Goal: Task Accomplishment & Management: Use online tool/utility

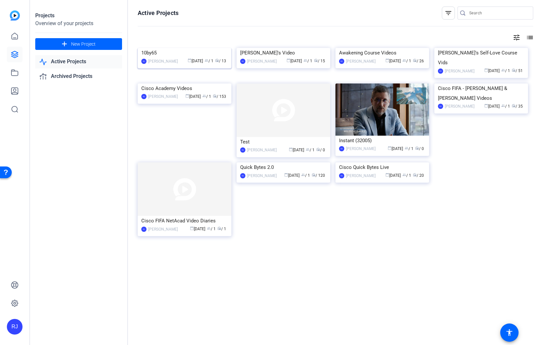
click at [179, 48] on img at bounding box center [185, 48] width 94 height 0
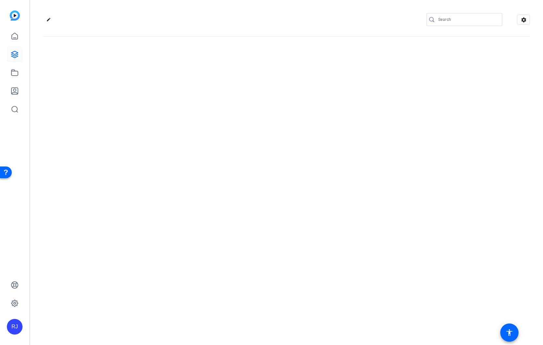
click at [179, 90] on div "edit settings" at bounding box center [286, 172] width 513 height 345
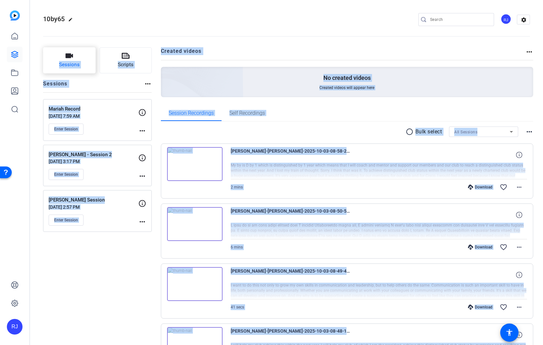
click at [77, 62] on span "Sessions" at bounding box center [69, 65] width 21 height 8
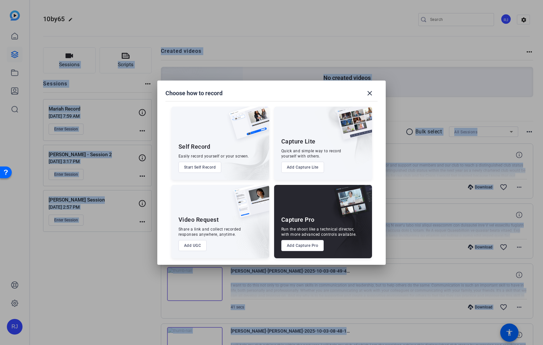
click at [347, 224] on img at bounding box center [348, 225] width 48 height 65
click at [300, 242] on button "Add Capture Pro" at bounding box center [302, 245] width 43 height 11
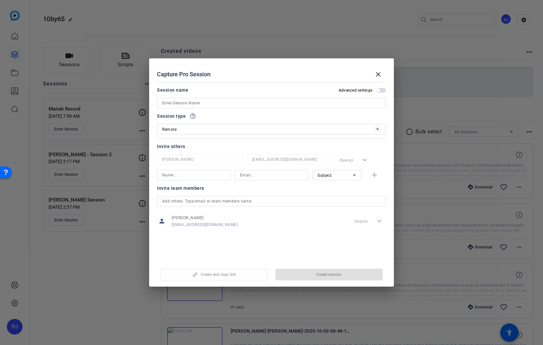
click at [207, 101] on input at bounding box center [271, 103] width 219 height 8
type input "Test"
click at [332, 274] on span "Create session" at bounding box center [328, 274] width 25 height 5
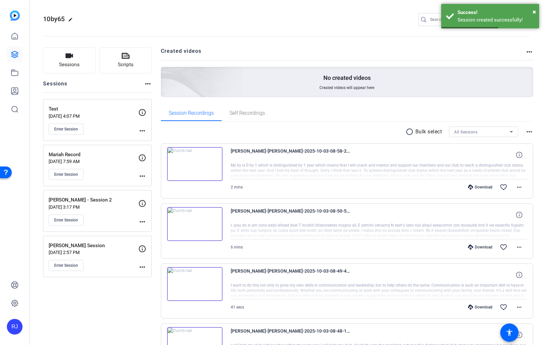
click at [90, 110] on p "Test" at bounding box center [94, 109] width 90 height 8
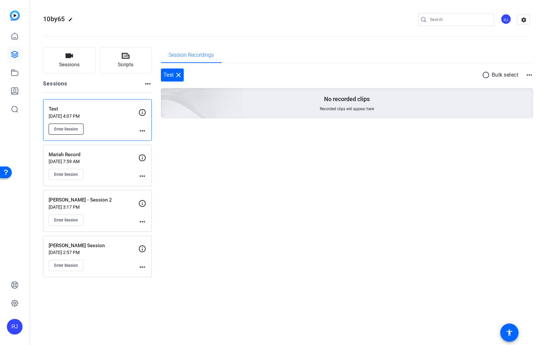
click at [69, 131] on span "Enter Session" at bounding box center [66, 129] width 24 height 5
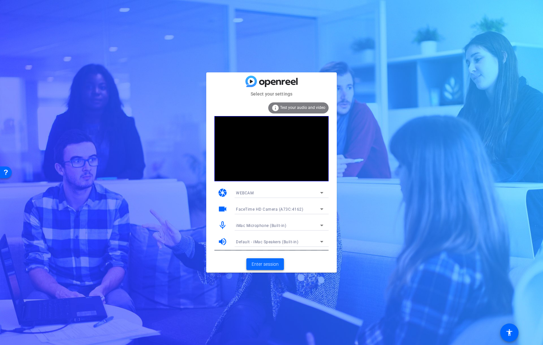
click at [267, 267] on span "Enter session" at bounding box center [265, 264] width 27 height 7
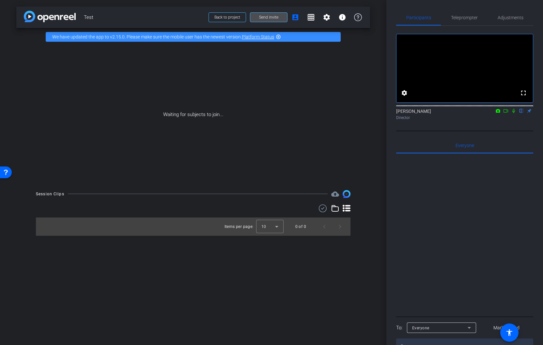
click at [263, 17] on span "Send invite" at bounding box center [268, 17] width 19 height 5
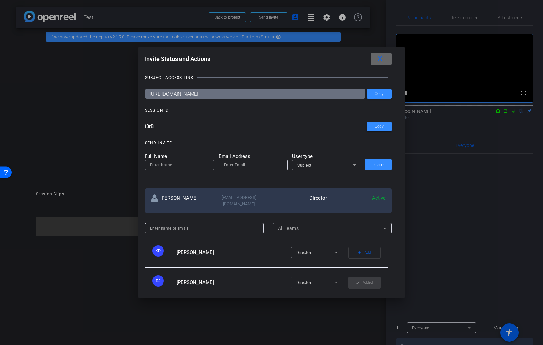
click at [381, 60] on mat-icon "close" at bounding box center [380, 59] width 8 height 8
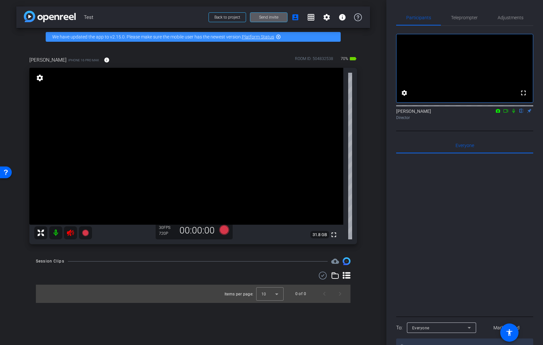
click at [514, 113] on icon at bounding box center [513, 111] width 5 height 5
click at [55, 233] on mat-icon at bounding box center [55, 232] width 13 height 13
click at [514, 19] on span "Adjustments" at bounding box center [511, 17] width 26 height 5
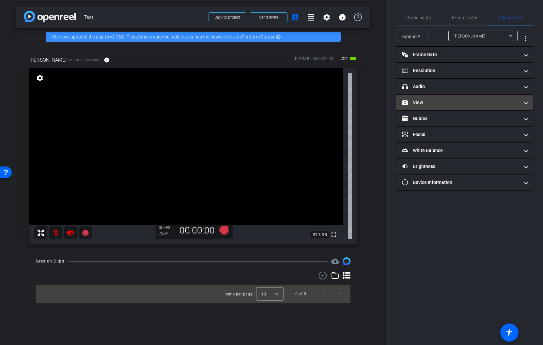
click at [438, 102] on mat-panel-title "View" at bounding box center [460, 102] width 117 height 7
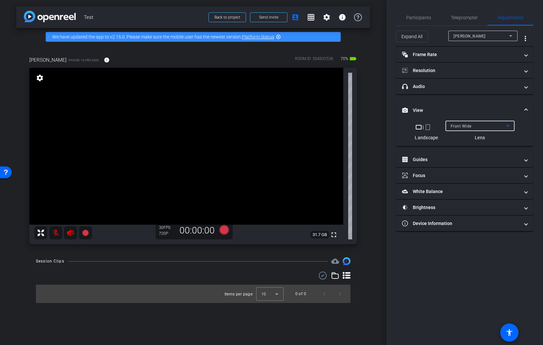
click at [479, 125] on div "Front Wide" at bounding box center [478, 126] width 55 height 8
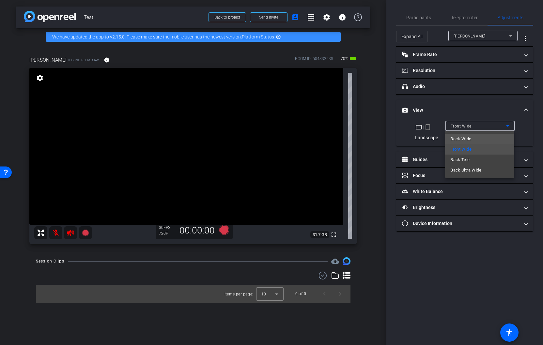
click at [464, 139] on span "Back Wide" at bounding box center [460, 139] width 21 height 8
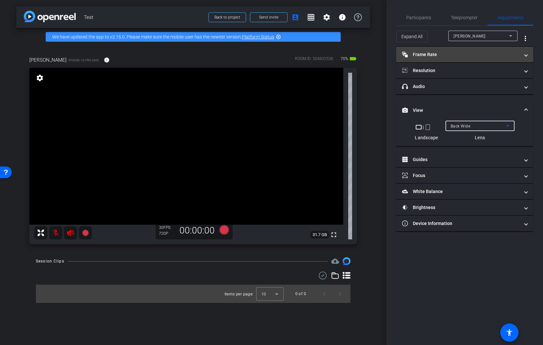
click at [471, 53] on mat-panel-title "Frame Rate Frame Rate" at bounding box center [460, 54] width 117 height 7
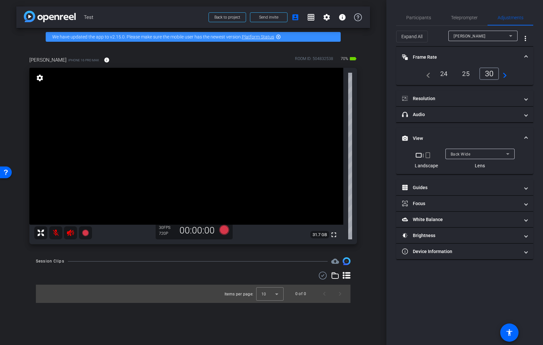
click at [504, 76] on mat-icon "navigate_next" at bounding box center [503, 74] width 8 height 8
click at [492, 74] on div "60" at bounding box center [490, 73] width 17 height 11
click at [492, 98] on mat-panel-title "Resolution" at bounding box center [460, 98] width 117 height 7
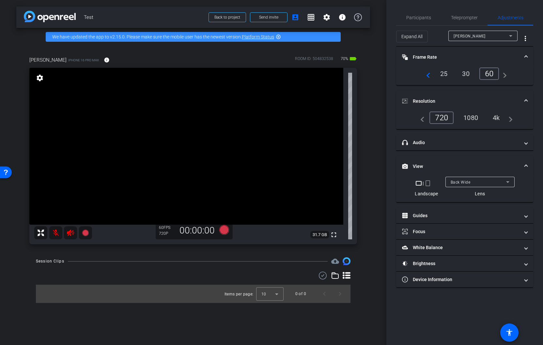
click at [496, 119] on div "4k" at bounding box center [496, 117] width 17 height 11
click at [480, 140] on mat-panel-title "headphone icon Audio" at bounding box center [460, 142] width 117 height 7
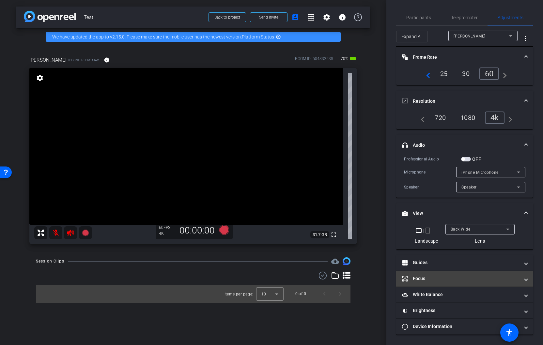
click at [414, 280] on mat-panel-title "Focus" at bounding box center [460, 278] width 117 height 7
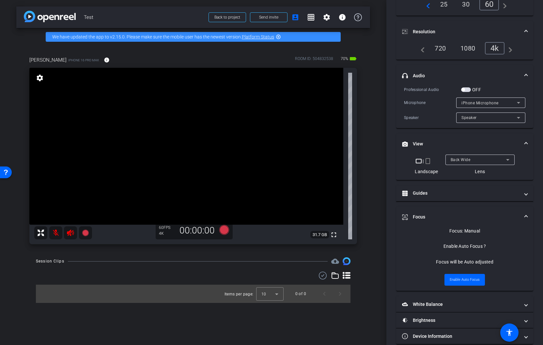
scroll to position [79, 0]
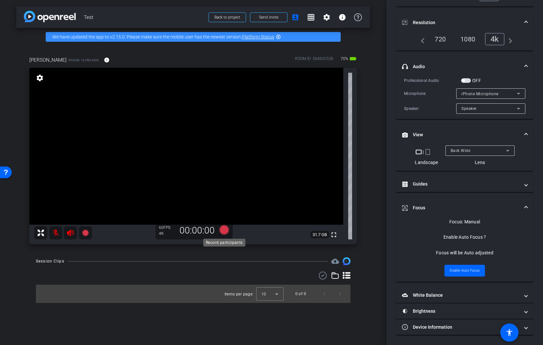
click at [224, 231] on icon at bounding box center [224, 230] width 10 height 10
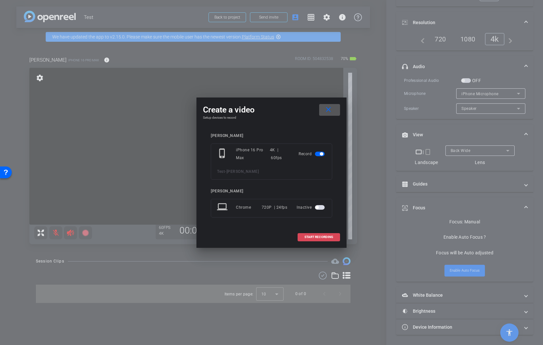
click at [327, 238] on span "START RECORDING" at bounding box center [318, 237] width 29 height 3
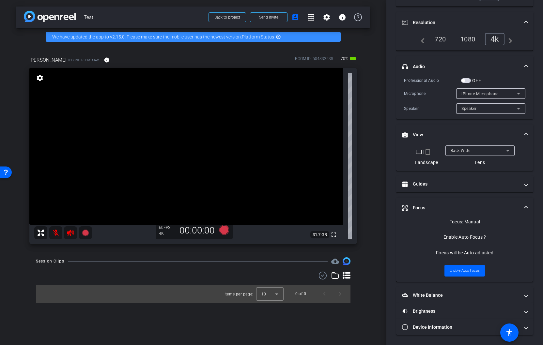
scroll to position [86, 0]
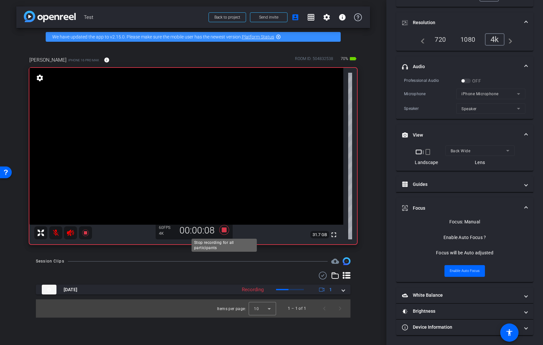
click at [222, 230] on icon at bounding box center [224, 230] width 10 height 10
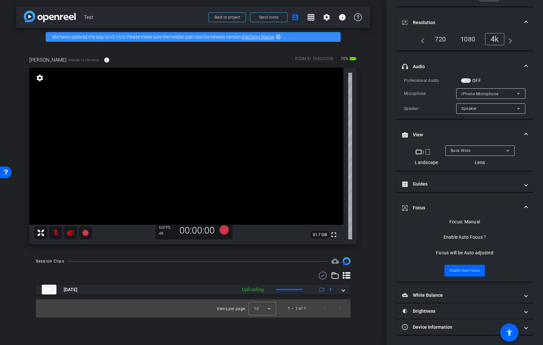
click at [465, 81] on span "button" at bounding box center [466, 80] width 10 height 5
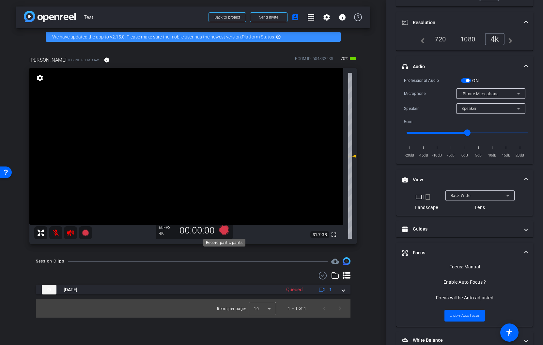
click at [225, 230] on icon at bounding box center [224, 230] width 10 height 10
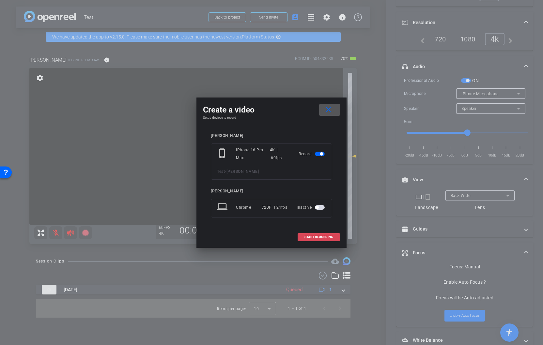
click at [318, 236] on span "START RECORDING" at bounding box center [318, 237] width 29 height 3
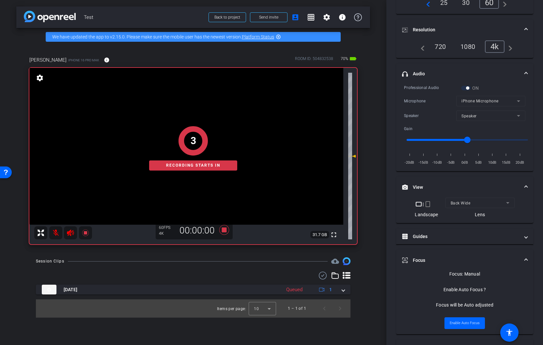
scroll to position [86, 0]
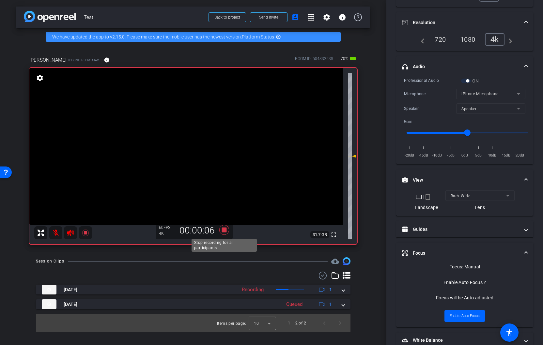
click at [223, 231] on icon at bounding box center [224, 230] width 10 height 10
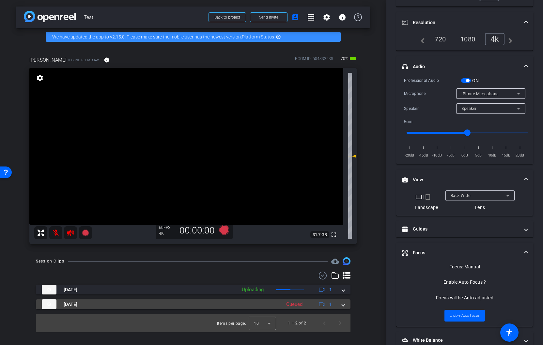
click at [343, 306] on span at bounding box center [343, 304] width 3 height 7
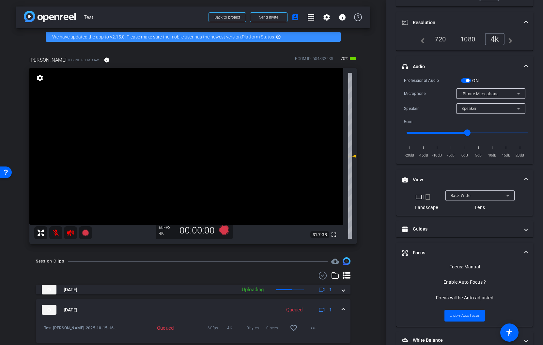
scroll to position [21, 0]
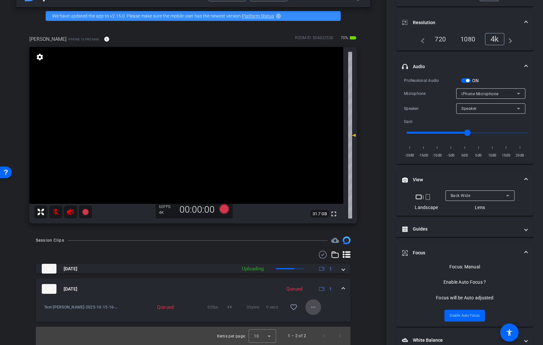
click at [315, 307] on mat-icon "more_horiz" at bounding box center [313, 307] width 8 height 8
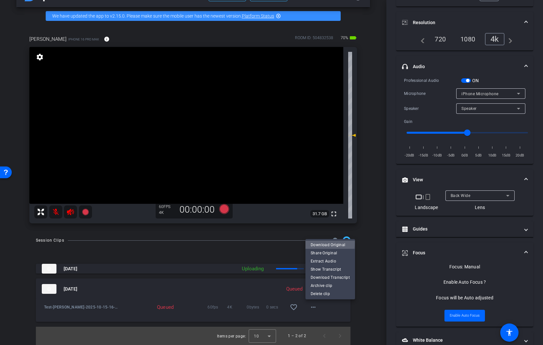
click at [324, 243] on span "Download Original" at bounding box center [330, 245] width 39 height 8
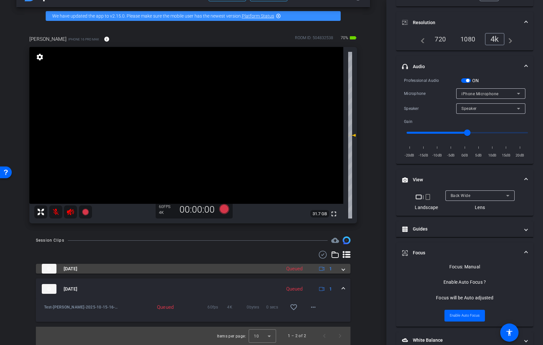
click at [342, 269] on span at bounding box center [343, 269] width 3 height 7
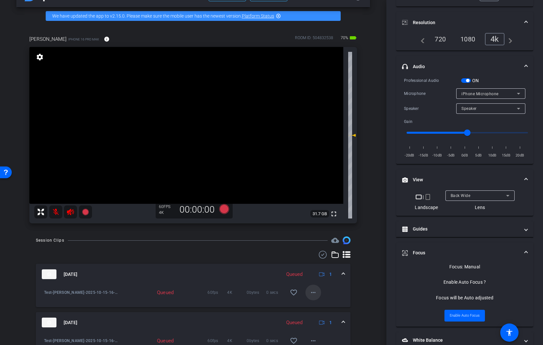
click at [314, 292] on mat-icon "more_horiz" at bounding box center [313, 293] width 8 height 8
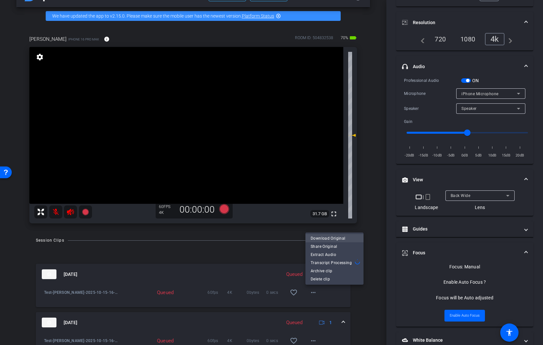
click at [330, 239] on div "Download Original Share Original Extract Audio Transcript Processing" at bounding box center [334, 250] width 58 height 33
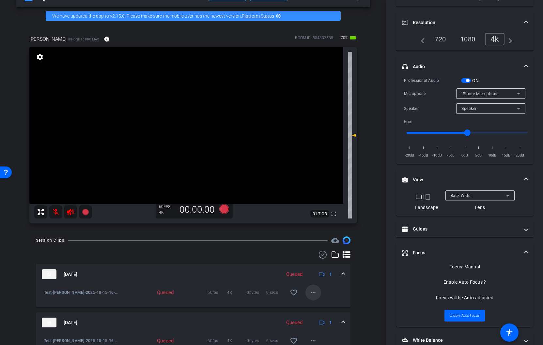
click at [311, 292] on mat-icon "more_horiz" at bounding box center [313, 293] width 8 height 8
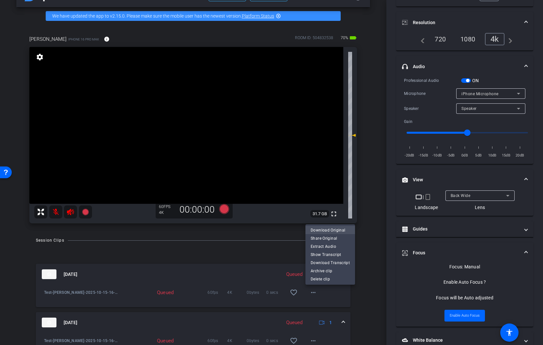
click at [326, 229] on span "Download Original" at bounding box center [330, 230] width 39 height 8
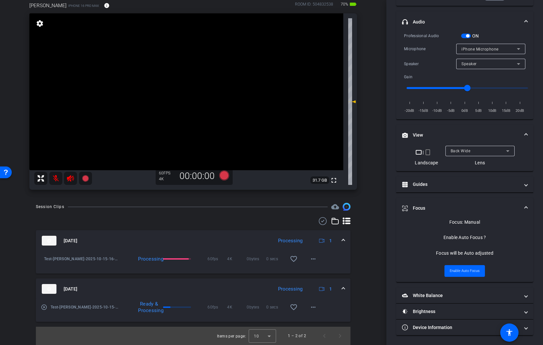
scroll to position [0, 0]
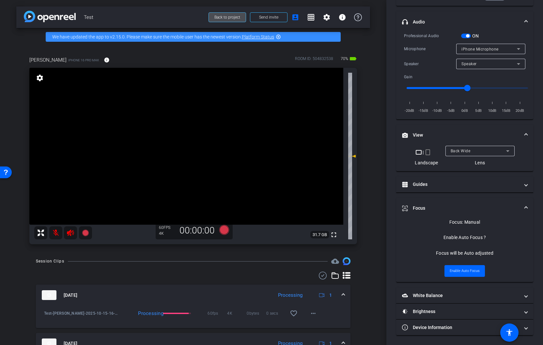
click at [223, 17] on span "Back to project" at bounding box center [227, 17] width 26 height 5
